Goal: Submit feedback/report problem

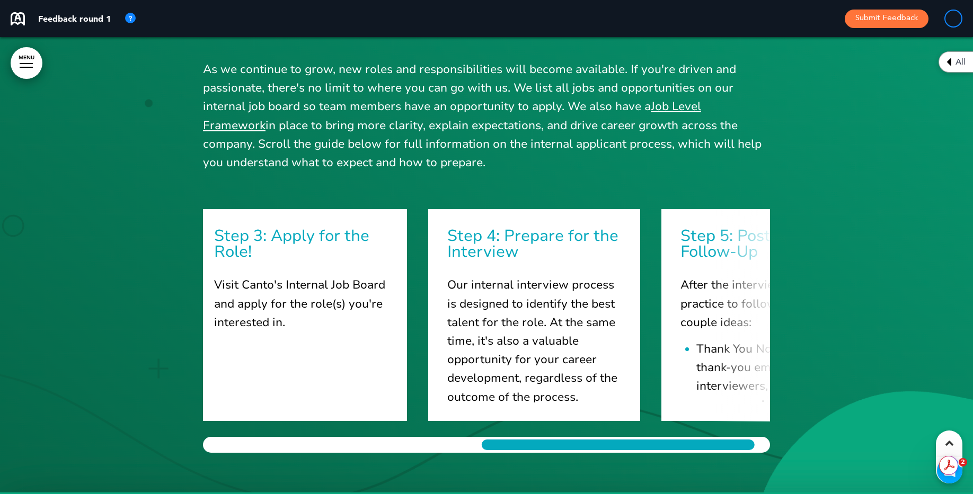
scroll to position [0, 577]
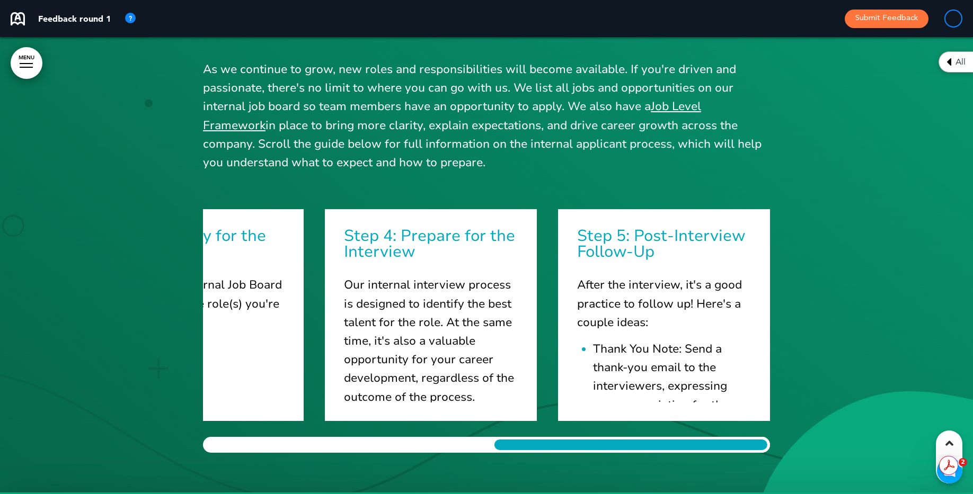
click at [764, 432] on div "Step 1: Notify Your Direct Leader Before you dive into the application process,…" at bounding box center [486, 331] width 567 height 244
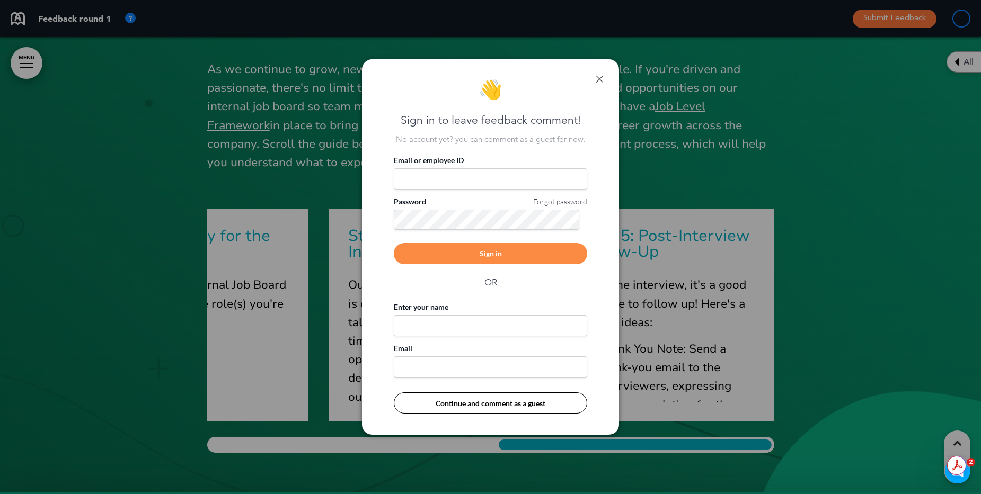
click at [600, 76] on link at bounding box center [598, 78] width 7 height 7
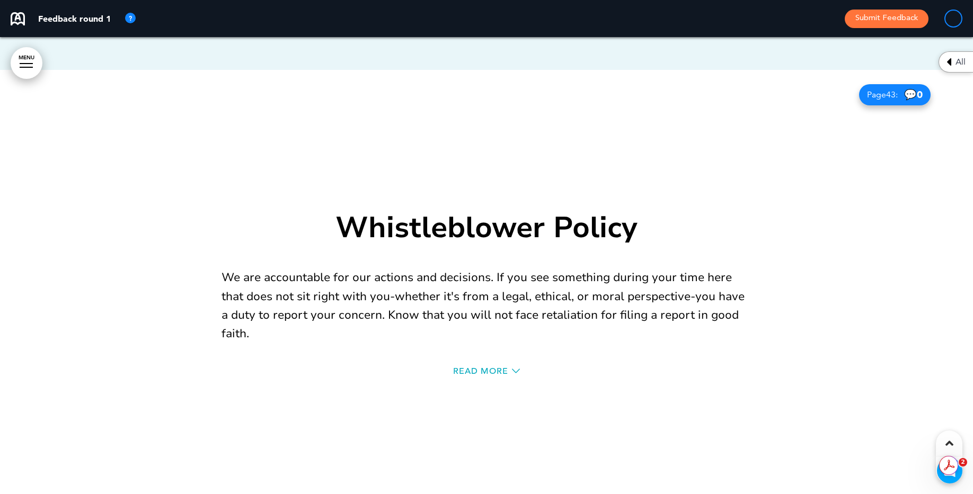
scroll to position [0, 0]
click at [485, 360] on div "Whistleblower Policy We are accountable for our actions and decisions. If you s…" at bounding box center [486, 298] width 530 height 250
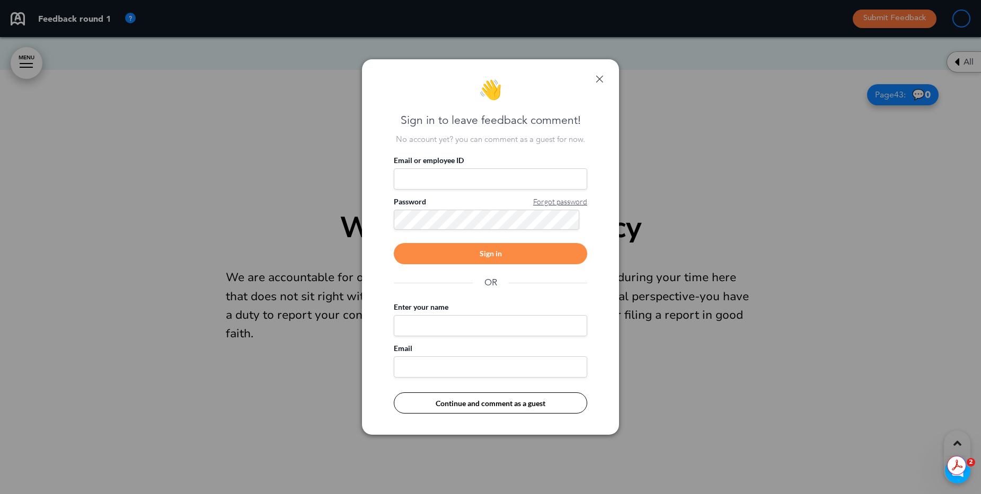
click at [604, 77] on div "👋 Sign in to leave feedback comment! No account yet? you can comment as a guest…" at bounding box center [490, 247] width 257 height 376
click at [598, 78] on link at bounding box center [598, 78] width 7 height 7
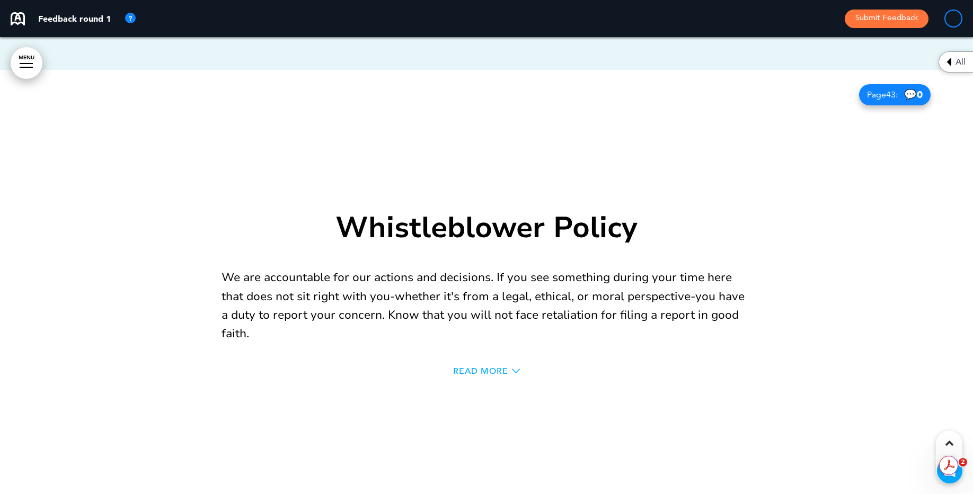
click at [475, 369] on span "Read More" at bounding box center [480, 371] width 55 height 8
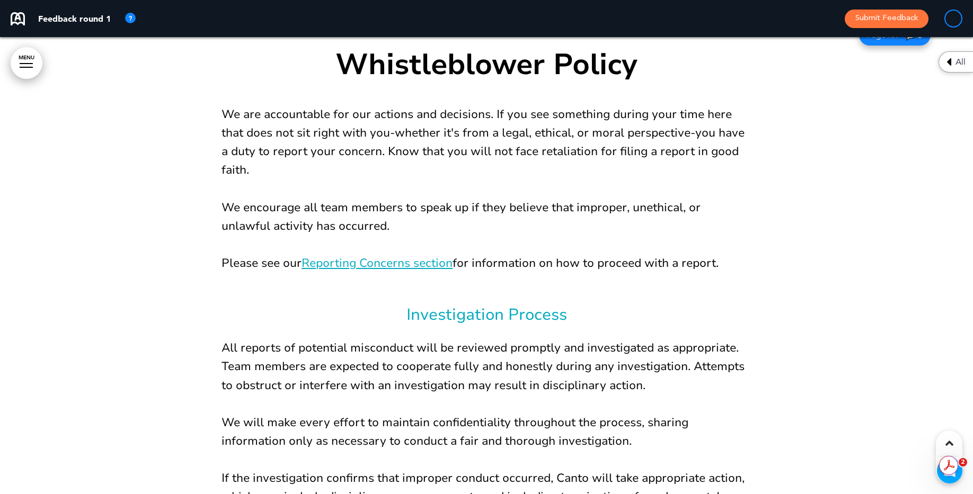
scroll to position [25942, 0]
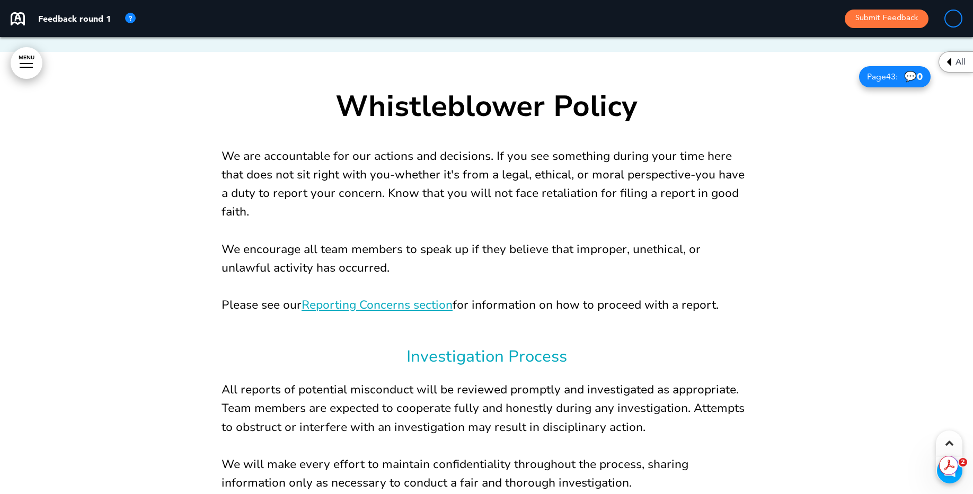
click at [409, 298] on link "Reporting Concerns section" at bounding box center [376, 305] width 151 height 16
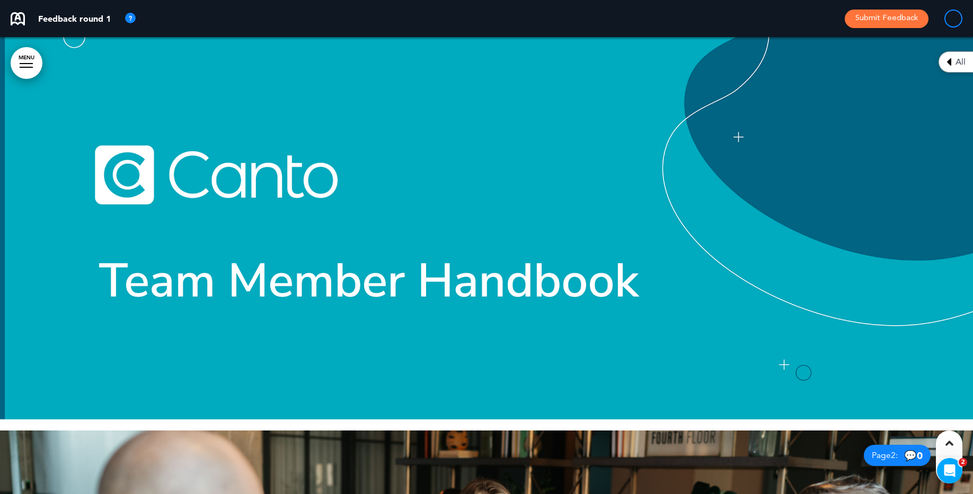
scroll to position [0, 0]
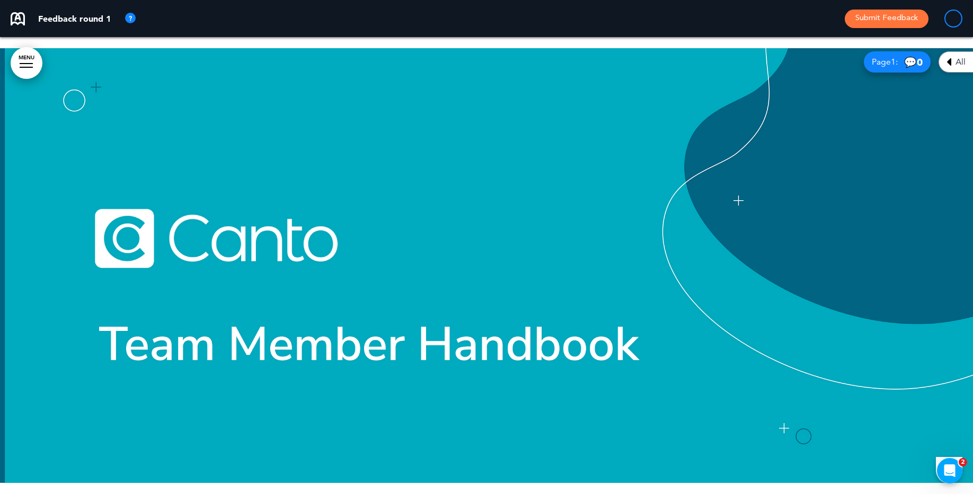
click at [871, 18] on button "Submit Feedback" at bounding box center [886, 19] width 84 height 19
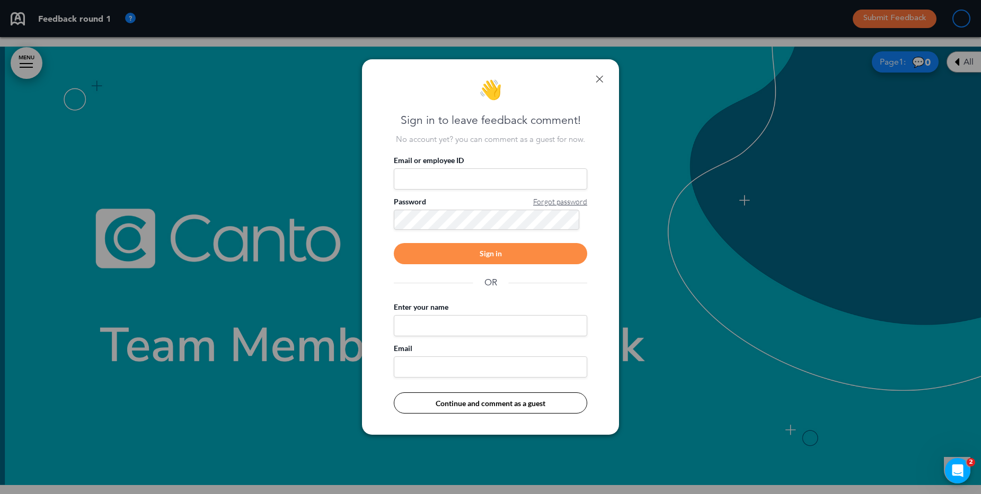
click at [506, 175] on input "Email or employee ID" at bounding box center [490, 178] width 193 height 21
click at [491, 494] on com-1password-button at bounding box center [491, 494] width 0 height 0
click at [533, 182] on input "Email or employee ID" at bounding box center [490, 178] width 193 height 21
type input "**********"
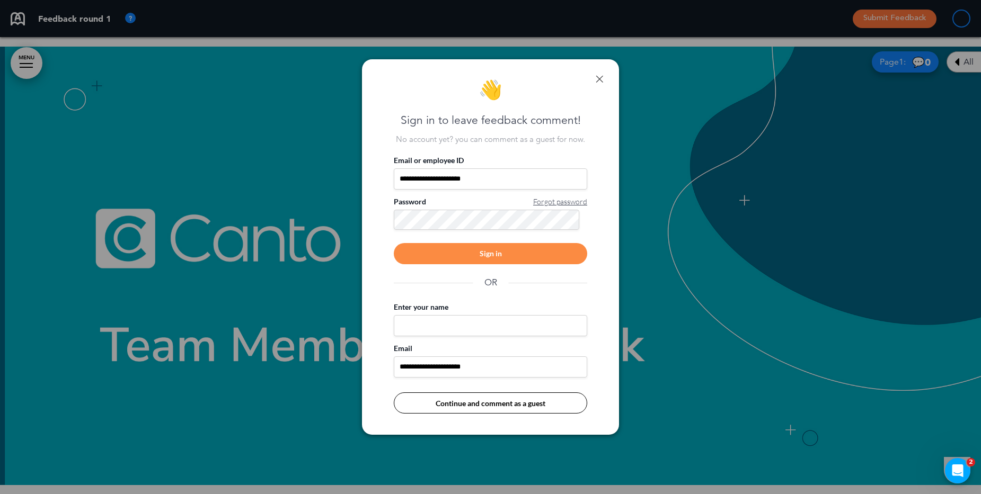
click at [523, 197] on div "Password Forgot password" at bounding box center [490, 202] width 193 height 11
click at [481, 181] on input "**********" at bounding box center [490, 178] width 193 height 21
click at [596, 76] on link at bounding box center [598, 78] width 7 height 7
